Goal: Find specific fact: Find specific fact

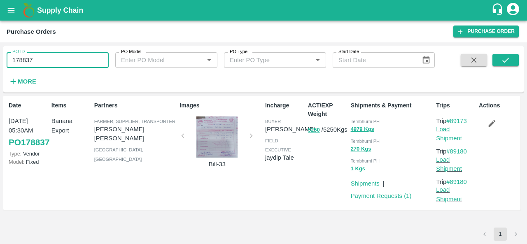
click at [51, 57] on input "178837" at bounding box center [58, 60] width 102 height 16
drag, startPoint x: 0, startPoint y: 0, endPoint x: 51, endPoint y: 57, distance: 76.4
click at [51, 57] on input "178837" at bounding box center [58, 60] width 102 height 16
paste input "text"
click at [512, 65] on button "submit" at bounding box center [505, 60] width 26 height 12
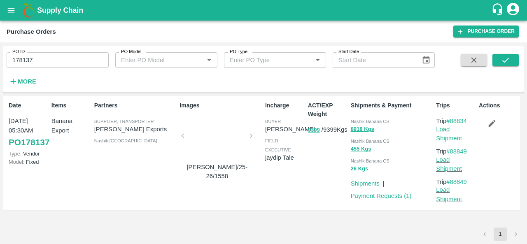
click at [366, 121] on span "Nashik Banana CS" at bounding box center [370, 121] width 39 height 5
copy div "Nashik Banana CS 8918 Kgs"
click at [45, 64] on input "178137" at bounding box center [58, 60] width 102 height 16
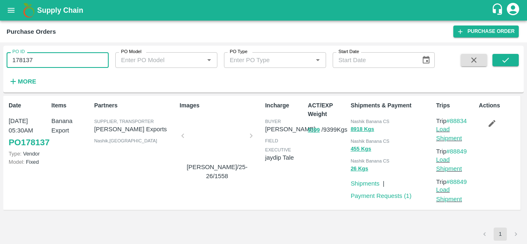
click at [45, 64] on input "178137" at bounding box center [58, 60] width 102 height 16
paste input "text"
type input "N"
click at [54, 58] on input "PO ID" at bounding box center [58, 60] width 102 height 16
paste input "text"
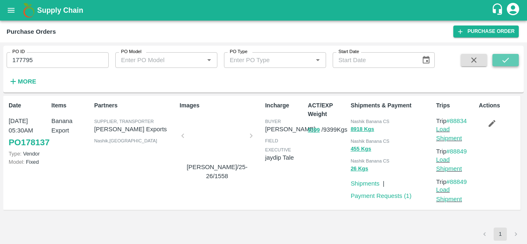
click at [505, 57] on icon "submit" at bounding box center [505, 60] width 9 height 9
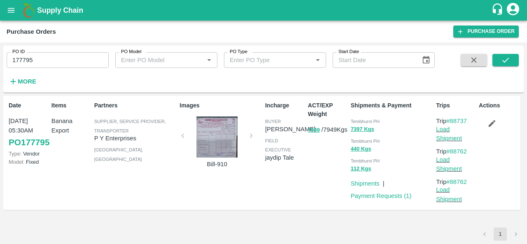
click at [356, 119] on div "Tembhurni PH" at bounding box center [392, 120] width 82 height 9
copy div "Tembhurni PH 7397 Kgs"
click at [45, 62] on input "177795" at bounding box center [58, 60] width 102 height 16
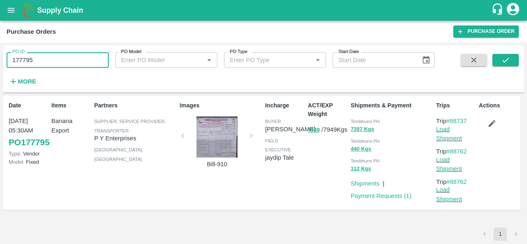
click at [45, 62] on input "177795" at bounding box center [58, 60] width 102 height 16
paste input "text"
click at [506, 58] on icon "submit" at bounding box center [505, 60] width 9 height 9
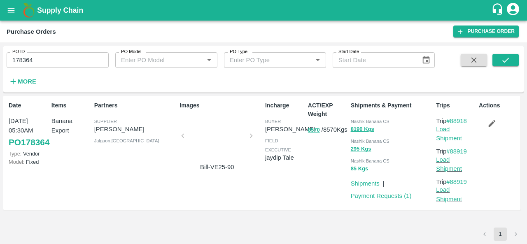
click at [362, 123] on span "Nashik Banana CS" at bounding box center [370, 121] width 39 height 5
copy div "Nashik Banana CS 8190 Kgs"
click at [73, 64] on input "178364" at bounding box center [58, 60] width 102 height 16
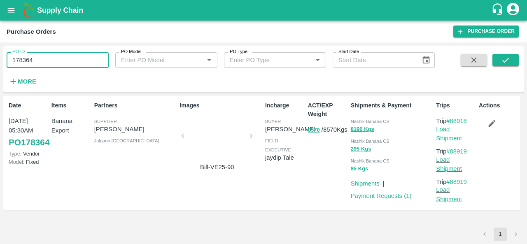
click at [73, 64] on input "178364" at bounding box center [58, 60] width 102 height 16
paste input "text"
click at [500, 59] on button "submit" at bounding box center [505, 60] width 26 height 12
click at [355, 122] on span "Nashik Banana CS" at bounding box center [370, 121] width 39 height 5
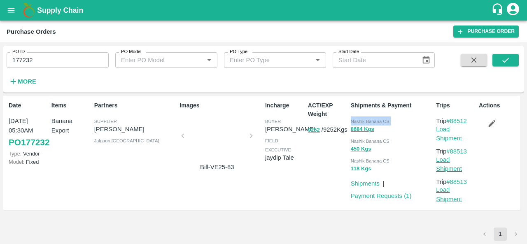
click at [355, 122] on span "Nashik Banana CS" at bounding box center [370, 121] width 39 height 5
copy div "Nashik Banana CS 8684 Kgs"
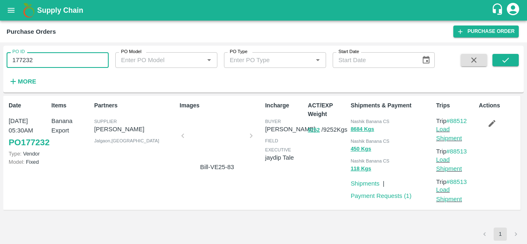
click at [53, 63] on input "177232" at bounding box center [58, 60] width 102 height 16
paste input "text"
click at [511, 58] on button "submit" at bounding box center [505, 60] width 26 height 12
click at [360, 119] on span "Nashik Banana CS" at bounding box center [370, 121] width 39 height 5
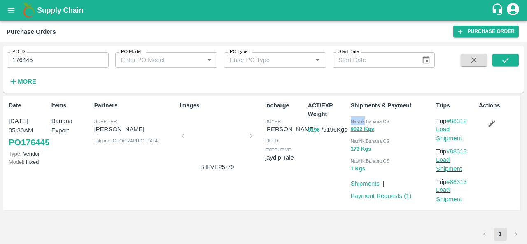
click at [360, 119] on span "Nashik Banana CS" at bounding box center [370, 121] width 39 height 5
copy div "Nashik Banana CS 9022 Kgs"
click at [58, 56] on input "176445" at bounding box center [58, 60] width 102 height 16
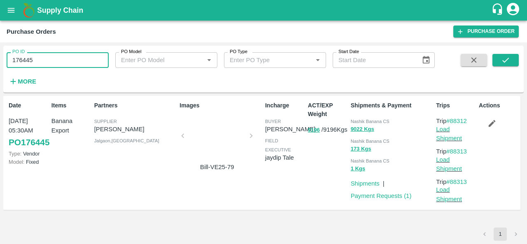
paste input "text"
click at [503, 59] on icon "submit" at bounding box center [505, 60] width 9 height 9
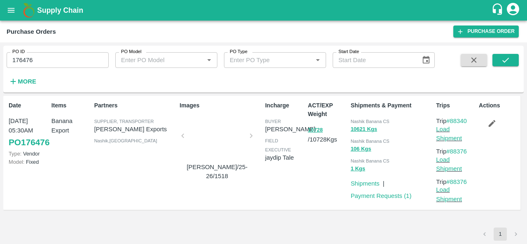
click at [356, 118] on div "Nashik Banana CS" at bounding box center [392, 120] width 82 height 9
copy div "Nashik Banana CS 10621 Kgs"
click at [60, 60] on input "176476" at bounding box center [58, 60] width 102 height 16
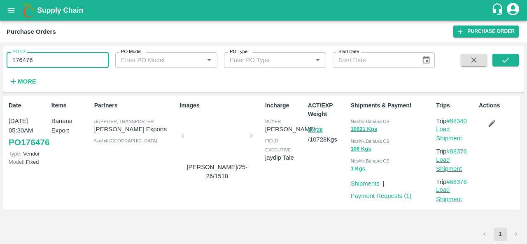
click at [60, 60] on input "176476" at bounding box center [58, 60] width 102 height 16
paste input "text"
click at [499, 58] on button "submit" at bounding box center [505, 60] width 26 height 12
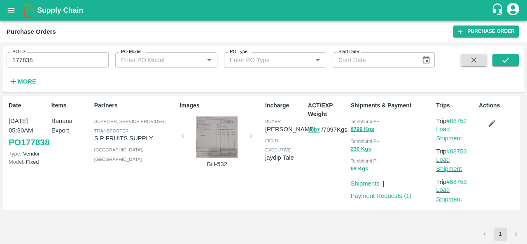
click at [357, 120] on span "Tembhurni PH" at bounding box center [365, 121] width 29 height 5
copy div "Tembhurni PH 6799 Kgs"
click at [72, 58] on input "177838" at bounding box center [58, 60] width 102 height 16
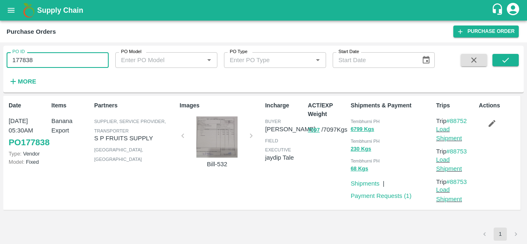
click at [72, 58] on input "177838" at bounding box center [58, 60] width 102 height 16
paste input "text"
type input "178146"
click at [502, 56] on icon "submit" at bounding box center [505, 60] width 9 height 9
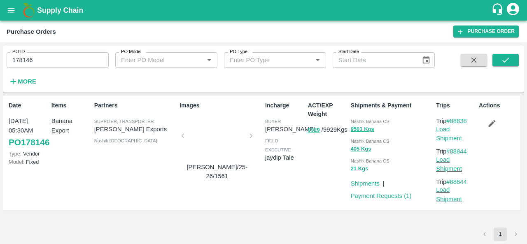
click at [357, 122] on span "Nashik Banana CS" at bounding box center [370, 121] width 39 height 5
copy div "Nashik Banana CS 9503 Kgs"
